Goal: Ask a question

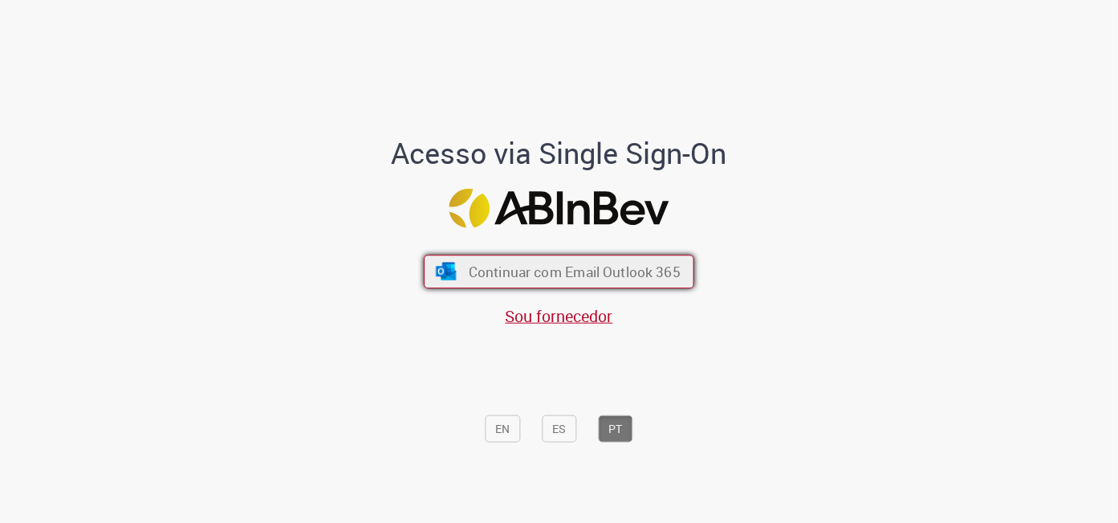
click at [537, 270] on span "Continuar com Email Outlook 365" at bounding box center [575, 271] width 212 height 18
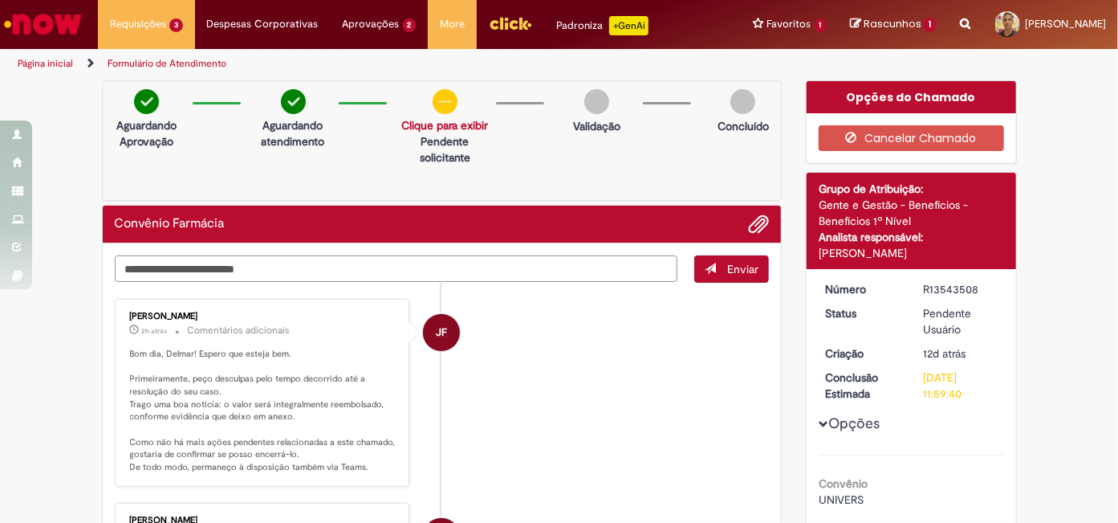
click at [348, 266] on textarea "Digite sua mensagem aqui..." at bounding box center [396, 268] width 563 height 26
type textarea "**********"
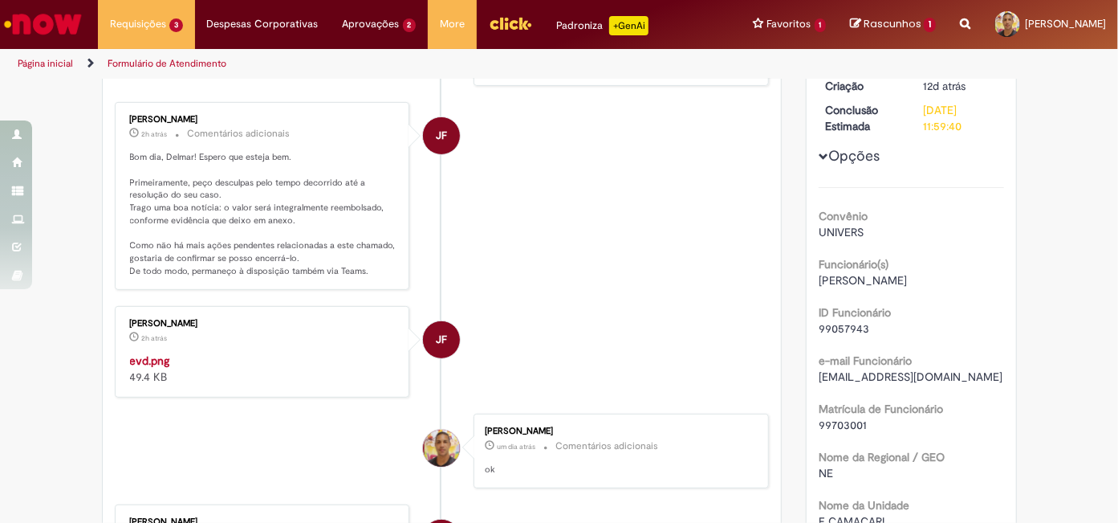
scroll to position [235, 0]
